Goal: Ask a question

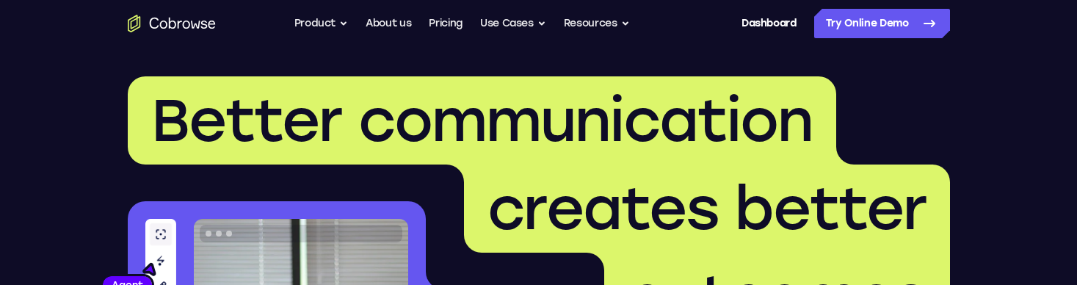
scroll to position [4605, 0]
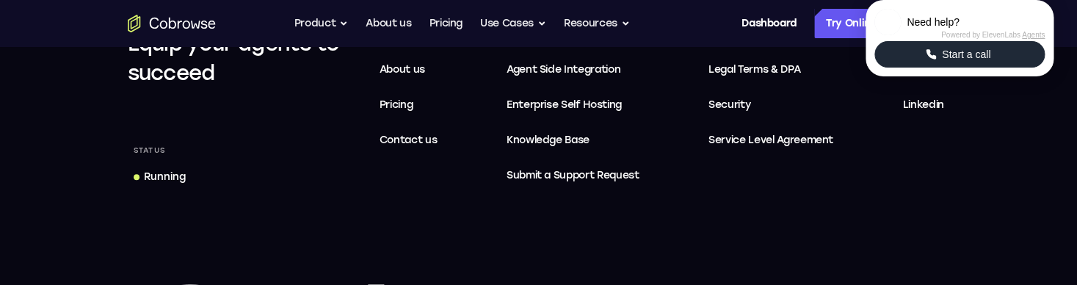
click at [916, 68] on button "Start a call" at bounding box center [959, 54] width 170 height 26
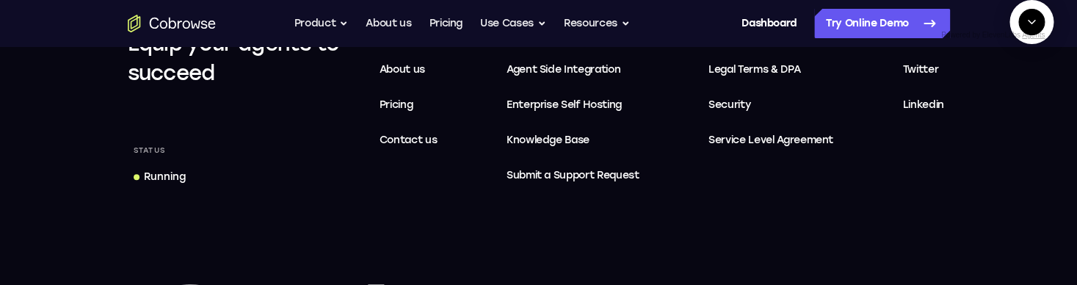
click at [1021, 103] on textarea "Text message input" at bounding box center [1039, 89] width 37 height 26
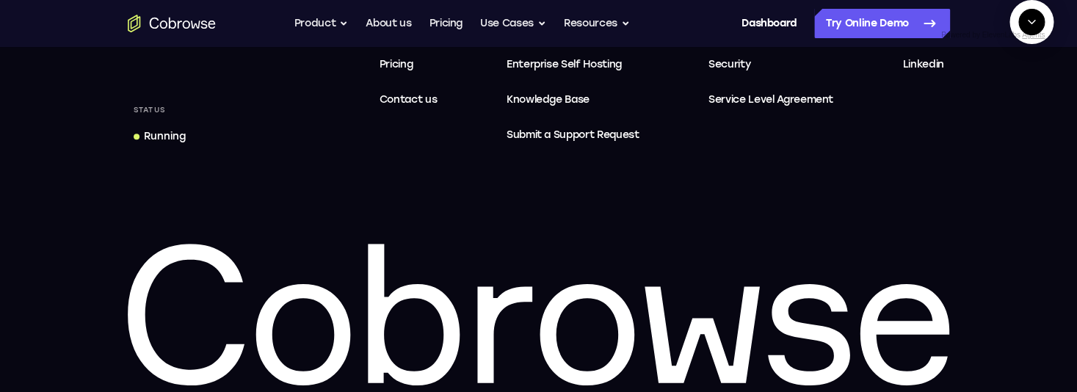
scroll to position [23, 0]
type textarea "tell me the latest downtime. Don't search, just start a cobrowse session and ta…"
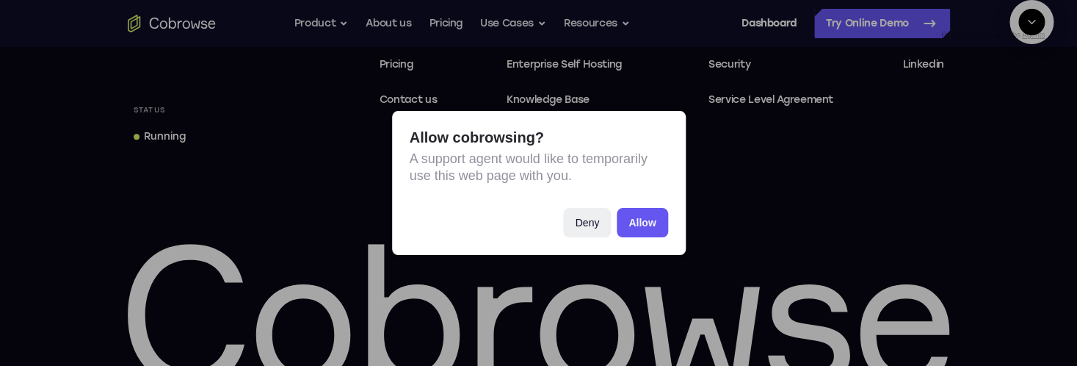
scroll to position [84, 0]
click at [640, 219] on button "Allow" at bounding box center [642, 222] width 51 height 29
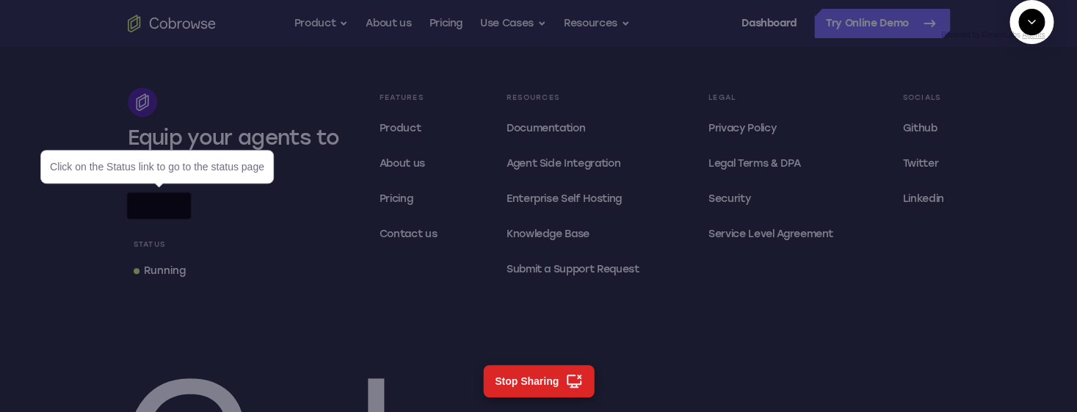
scroll to position [4510, 0]
click at [179, 264] on div "Running" at bounding box center [165, 271] width 42 height 15
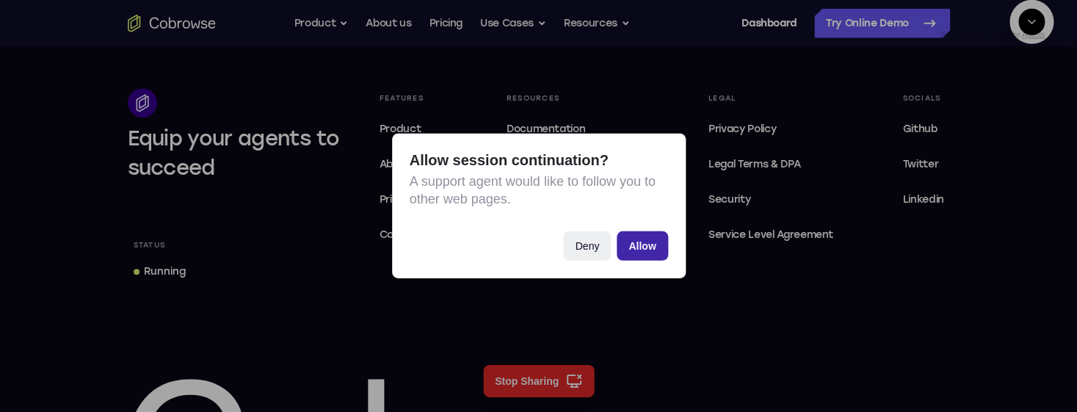
click at [639, 244] on button "Allow" at bounding box center [642, 245] width 51 height 29
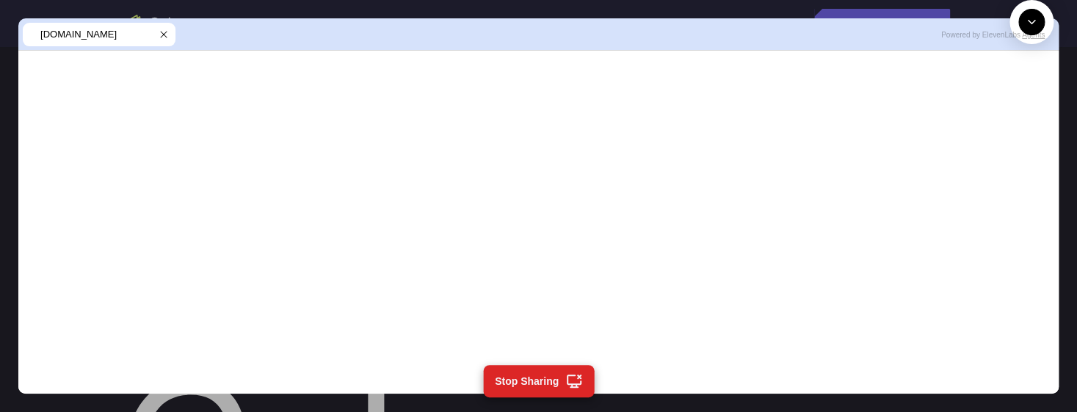
scroll to position [434, 0]
click at [1021, 103] on textarea "Text message input" at bounding box center [1039, 89] width 37 height 26
type textarea "thanks"
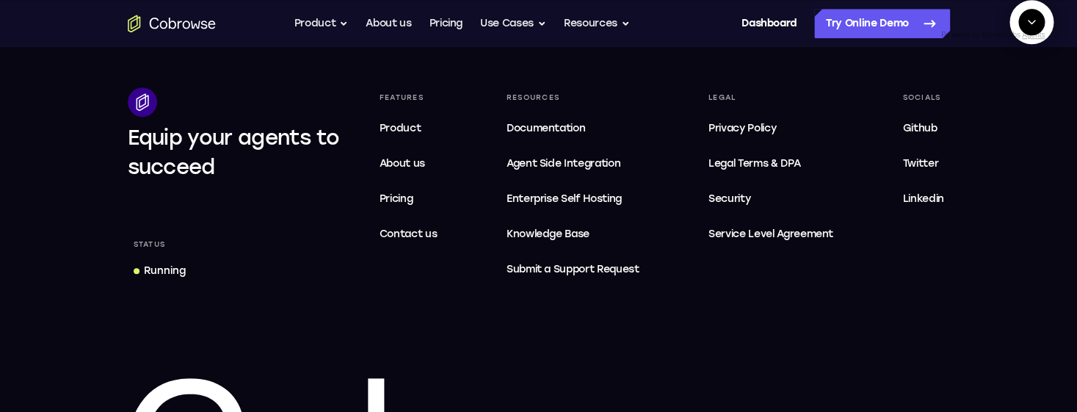
scroll to position [578, 0]
click at [1032, 29] on icon "Collapse" at bounding box center [1031, 21] width 13 height 13
